Goal: Transaction & Acquisition: Purchase product/service

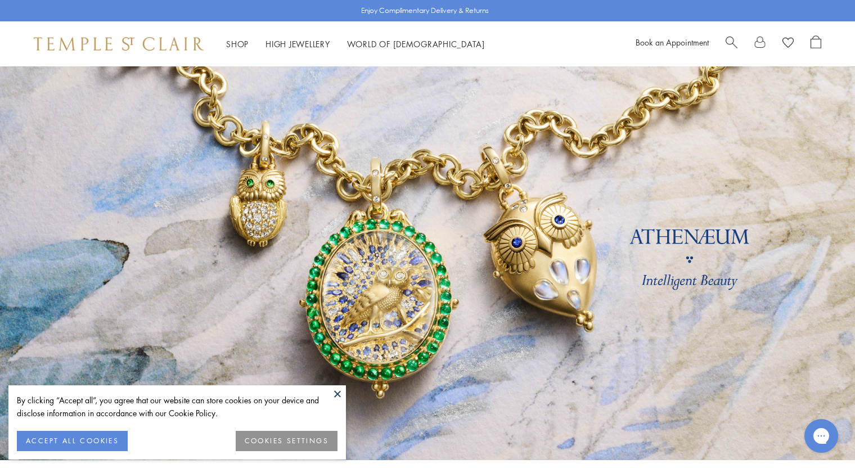
click at [335, 394] on button at bounding box center [337, 393] width 17 height 17
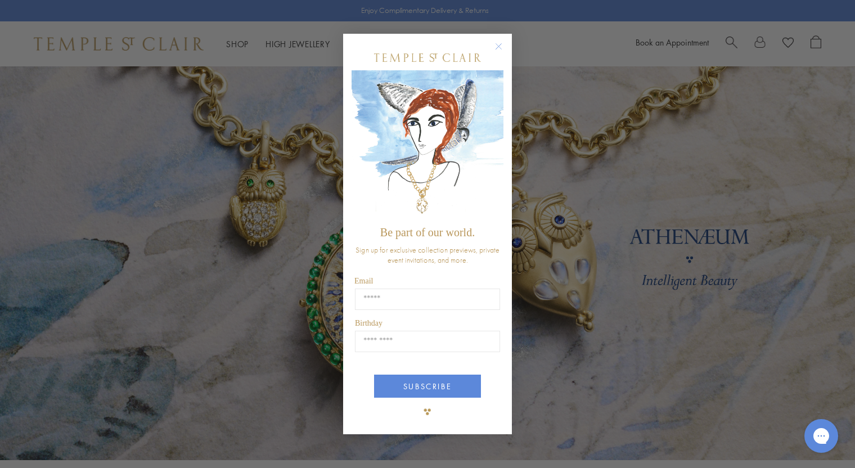
click at [503, 45] on circle "Close dialog" at bounding box center [499, 47] width 14 height 14
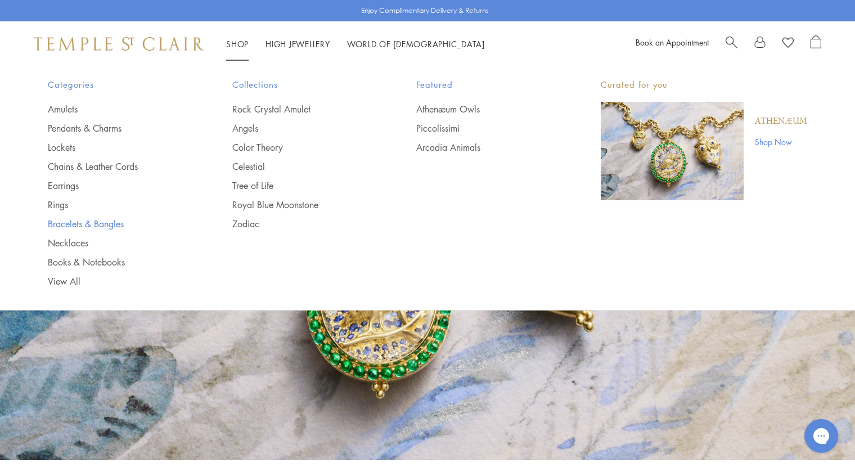
click at [74, 225] on link "Bracelets & Bangles" at bounding box center [118, 224] width 140 height 12
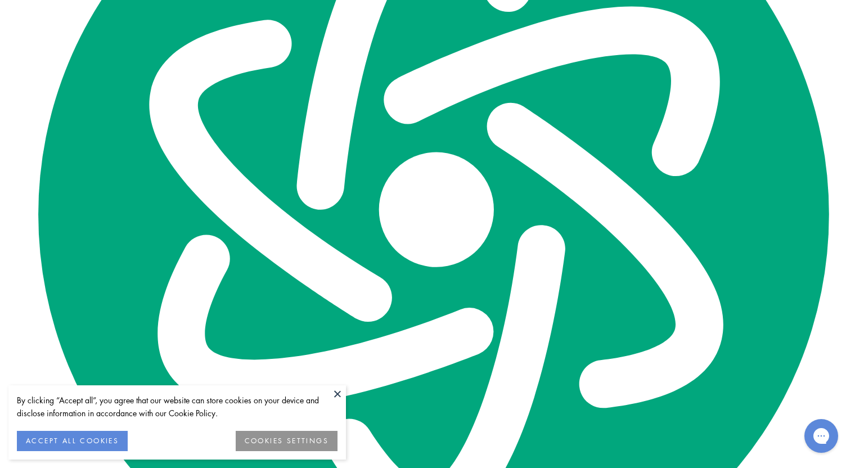
scroll to position [2087, 0]
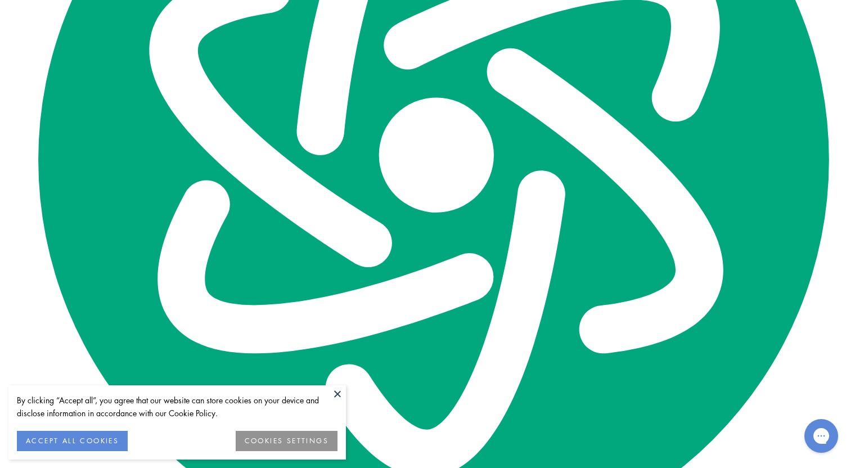
click at [0, 0] on img at bounding box center [0, 0] width 0 height 0
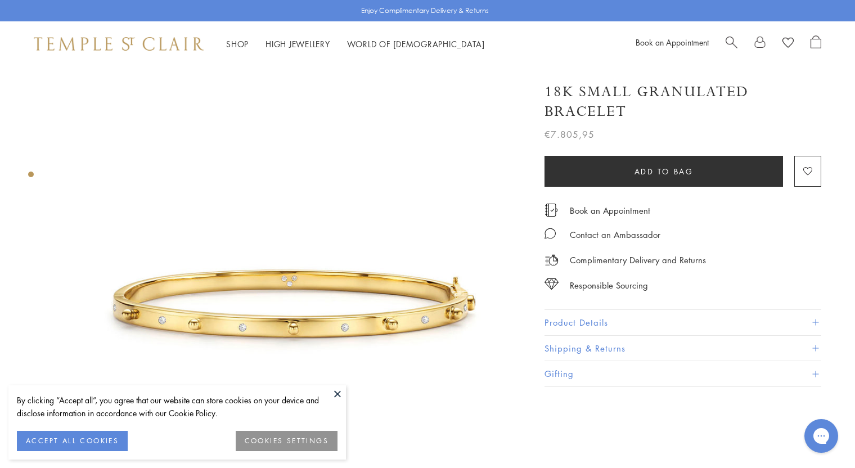
click at [330, 388] on button at bounding box center [337, 393] width 17 height 17
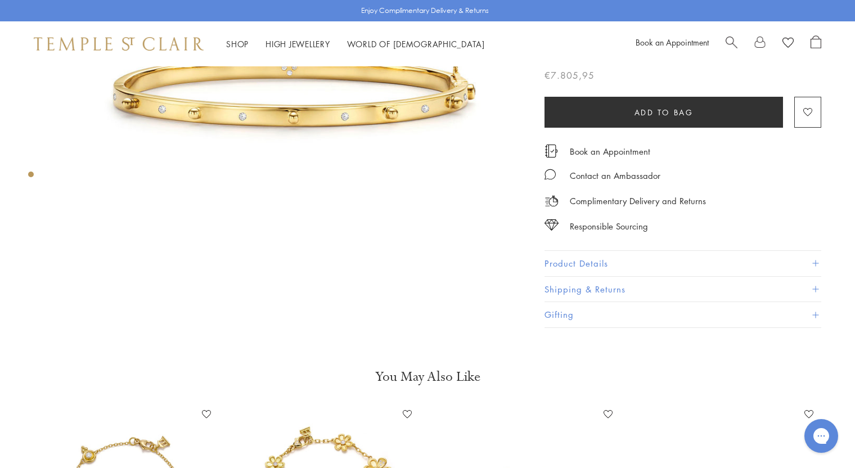
scroll to position [51, 0]
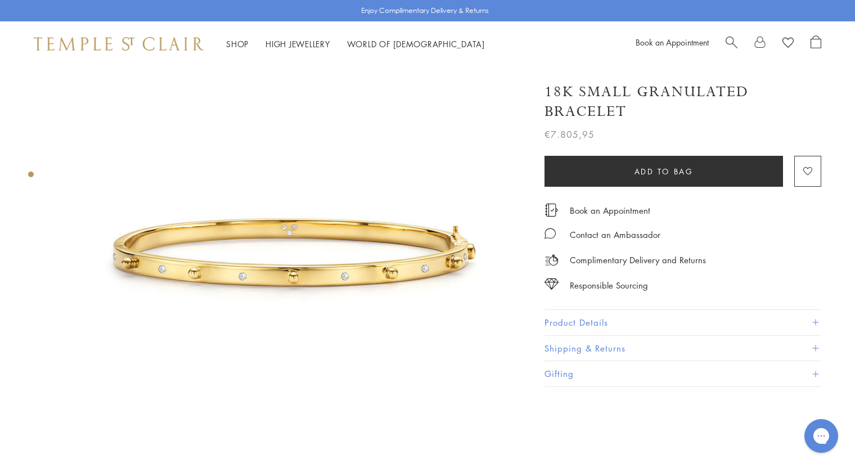
click at [324, 259] on img at bounding box center [292, 251] width 473 height 473
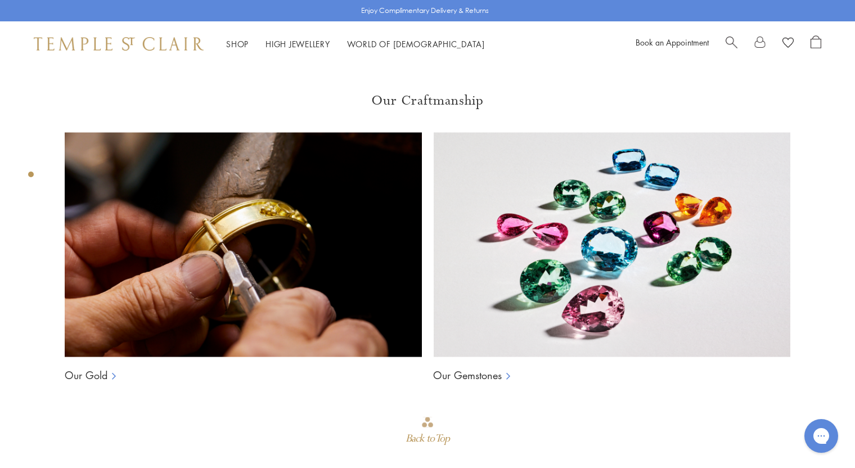
scroll to position [0, 0]
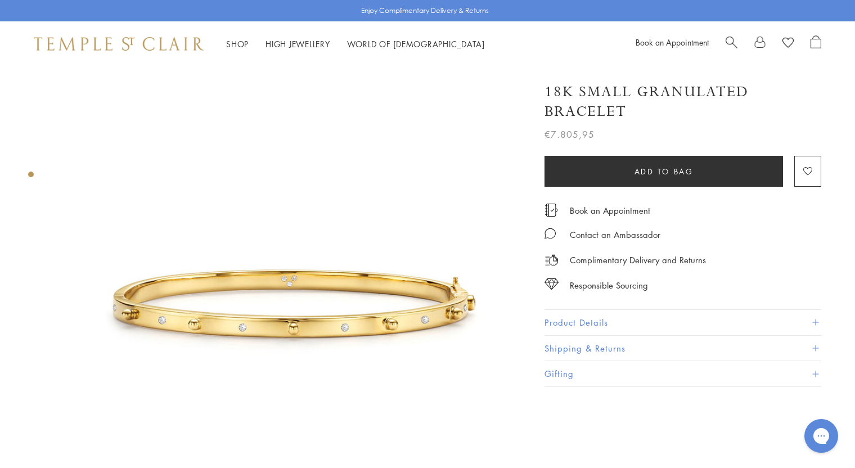
click at [553, 313] on button "Product Details" at bounding box center [683, 322] width 277 height 25
